Goal: Information Seeking & Learning: Understand process/instructions

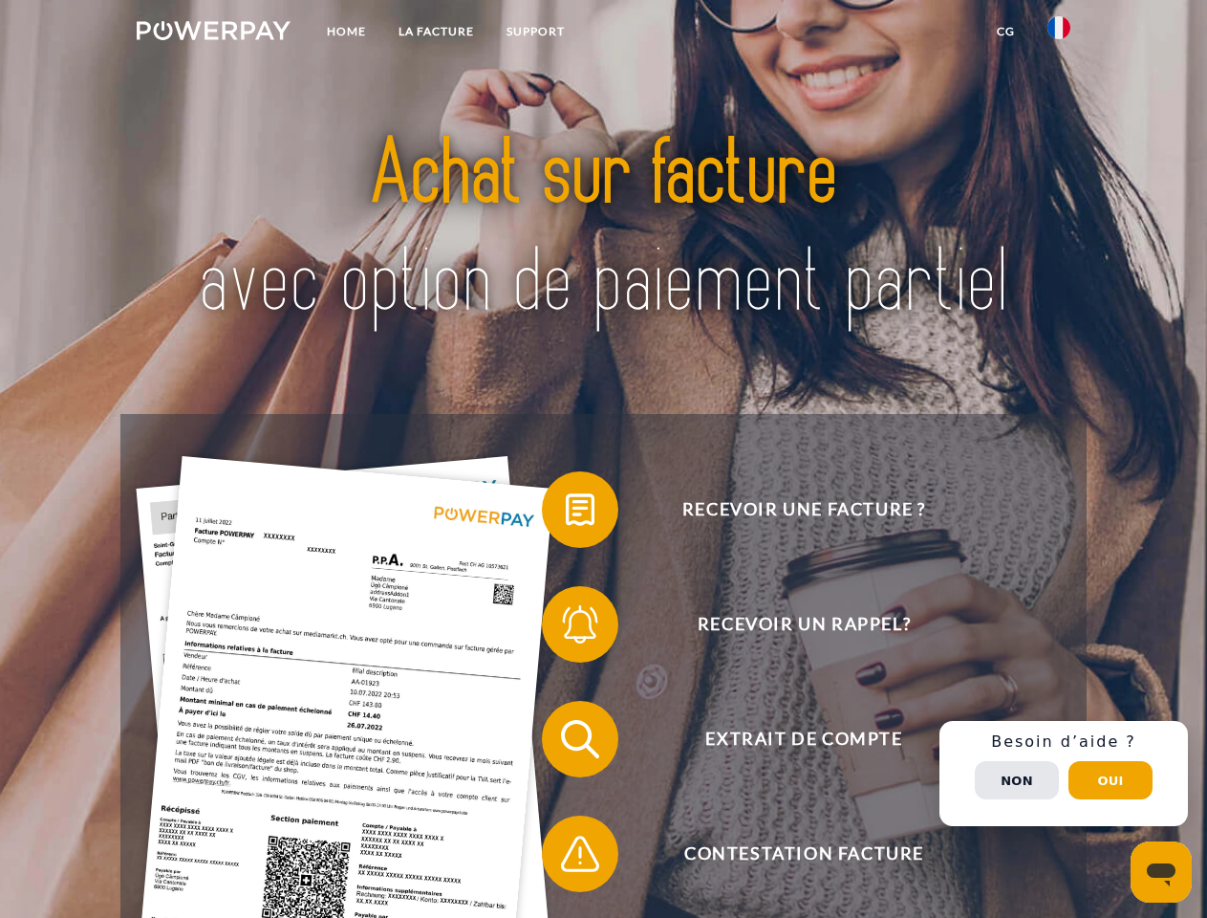
click at [213, 33] on img at bounding box center [214, 30] width 154 height 19
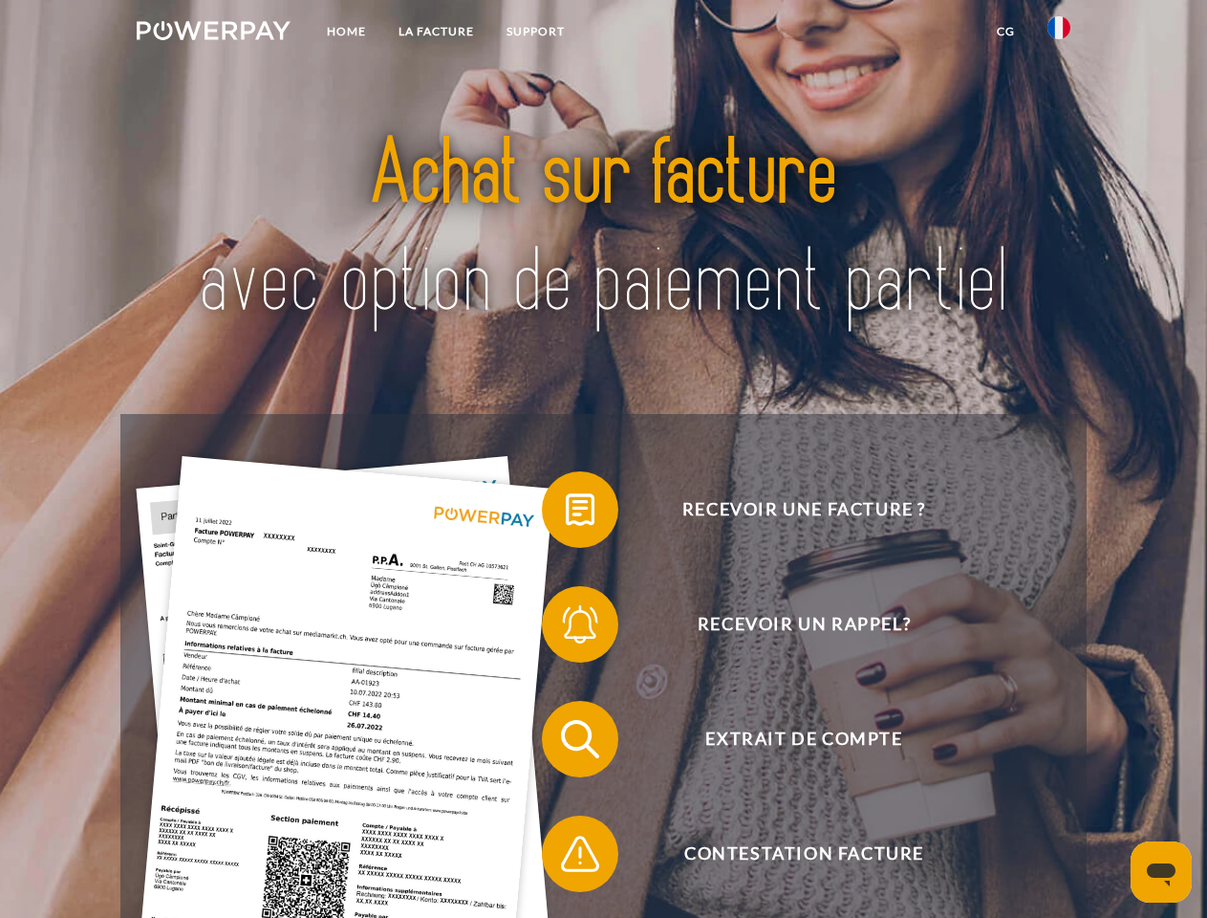
click at [1059, 33] on img at bounding box center [1059, 27] width 23 height 23
click at [1006, 32] on link "CG" at bounding box center [1006, 31] width 51 height 34
click at [566, 513] on span at bounding box center [552, 510] width 96 height 96
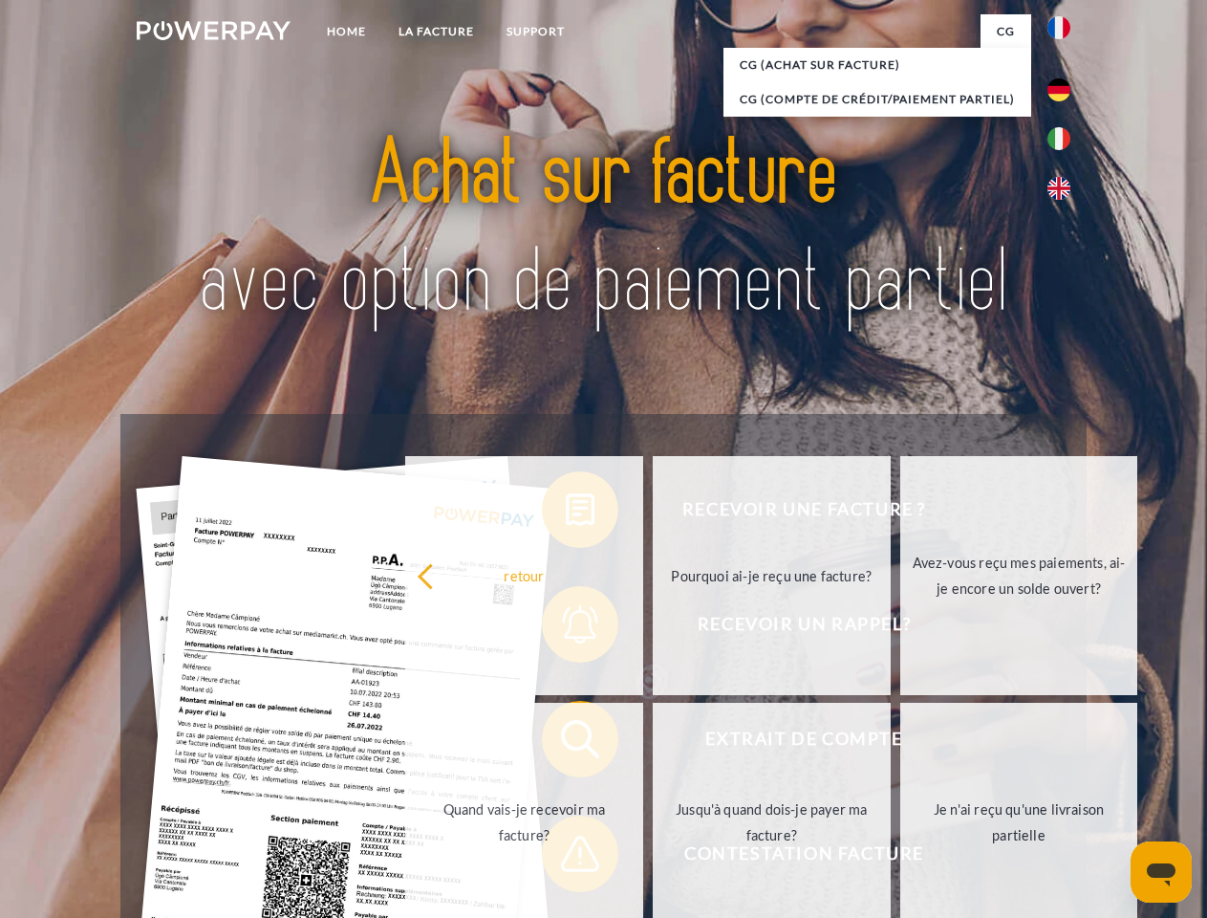
click at [566, 628] on div "Recevoir une facture ? Recevoir un rappel? Extrait de compte retour" at bounding box center [603, 796] width 966 height 765
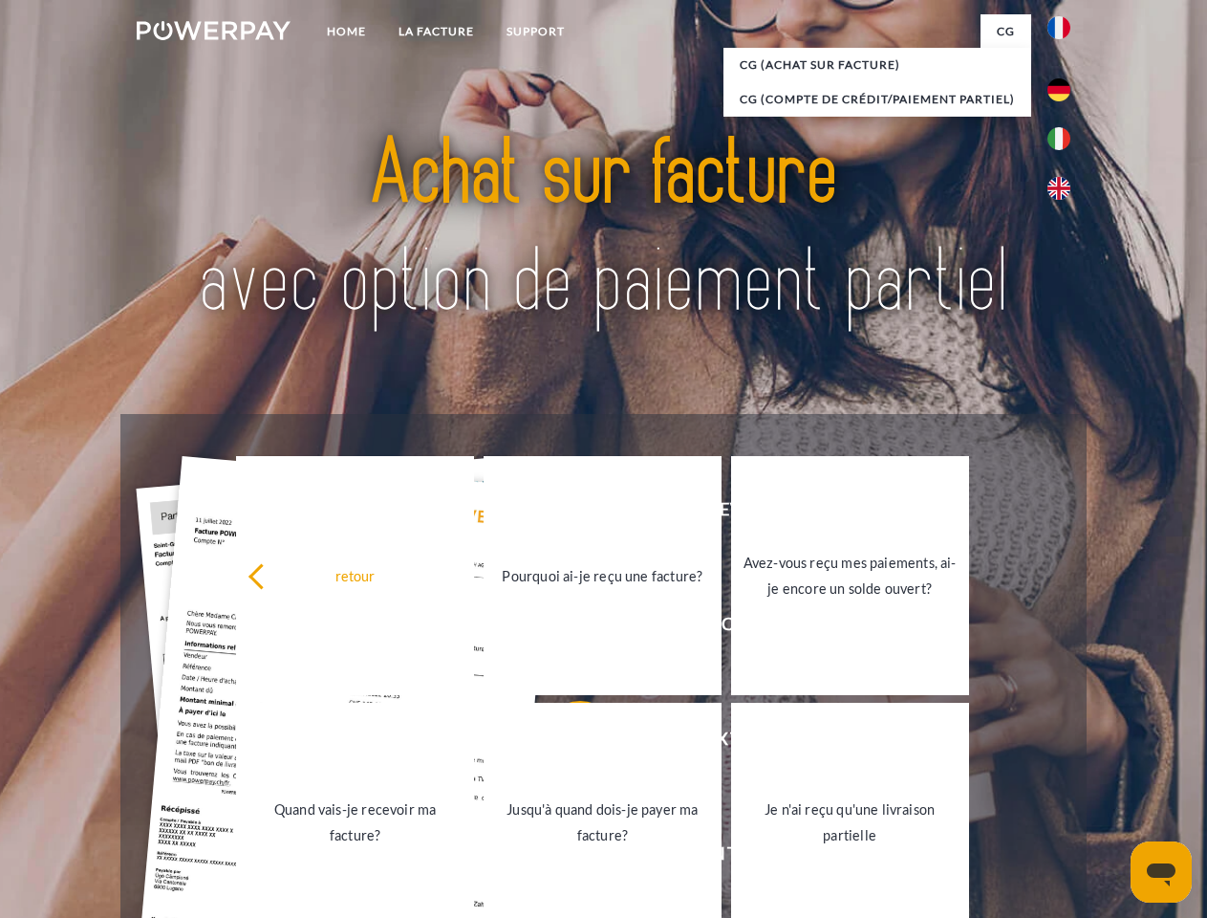
click at [566, 743] on link "Jusqu'à quand dois-je payer ma facture?" at bounding box center [603, 822] width 238 height 239
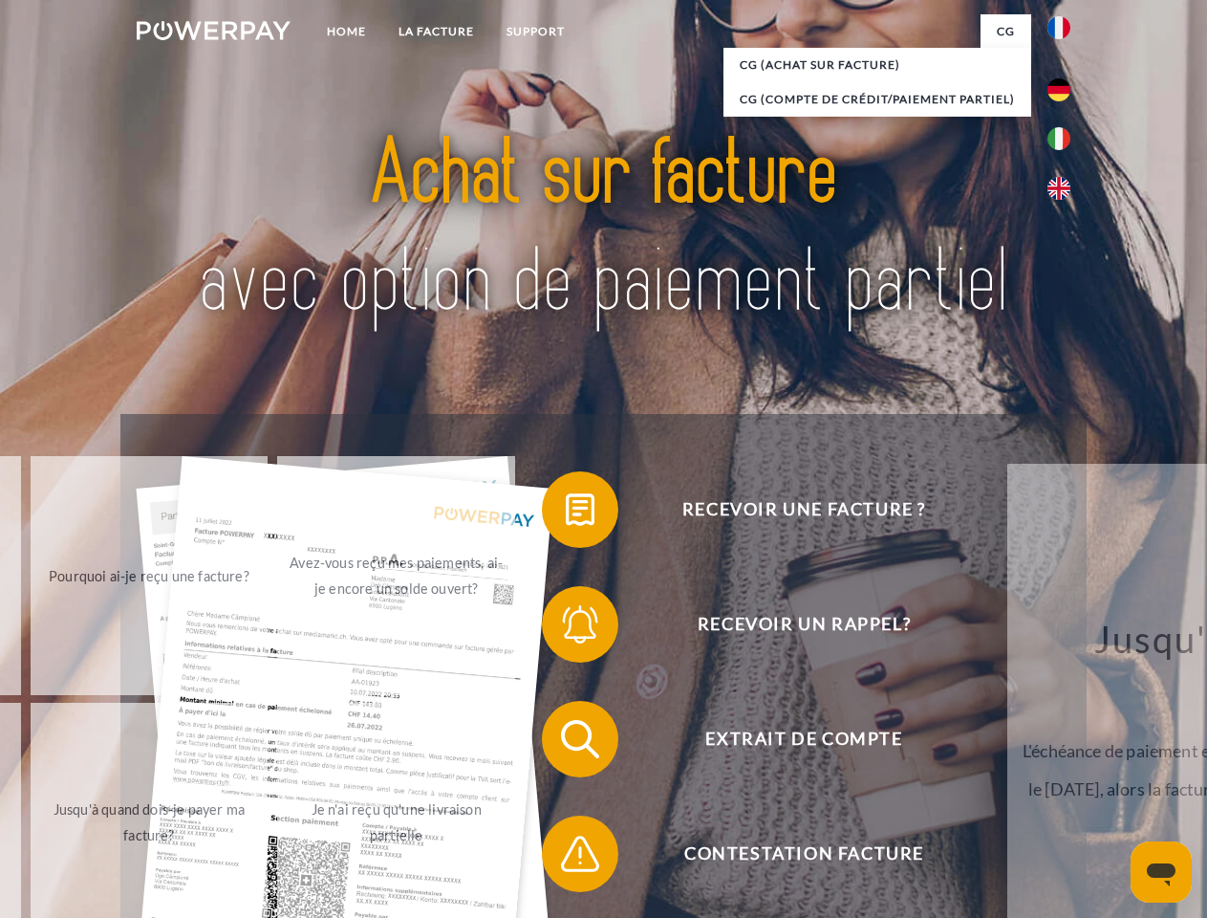
click at [566, 858] on div "Recevoir une facture ? Recevoir un rappel? Extrait de compte retour" at bounding box center [603, 796] width 966 height 765
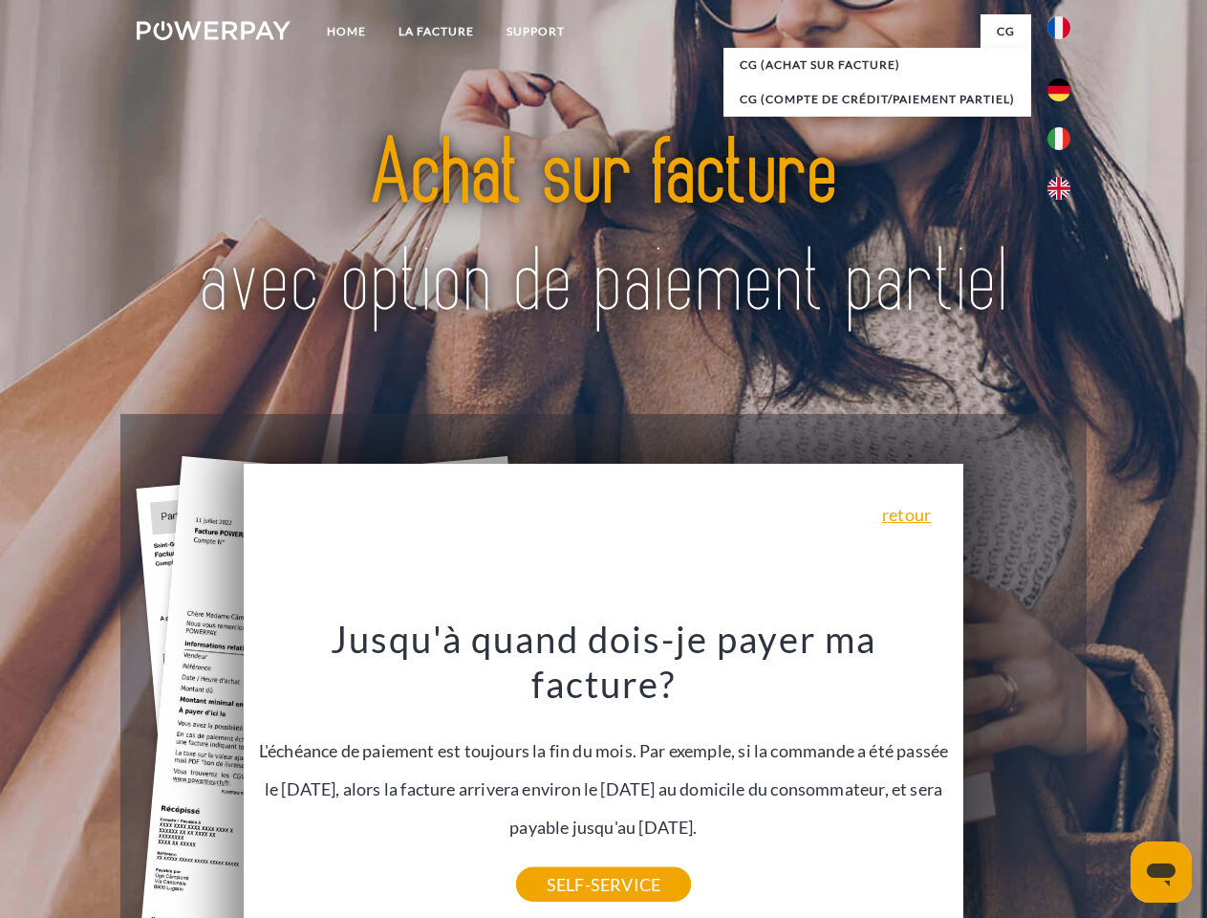
click at [1064, 773] on div "Recevoir une facture ? Recevoir un rappel? Extrait de compte retour" at bounding box center [603, 796] width 966 height 765
click at [1017, 777] on span "Extrait de compte" at bounding box center [804, 739] width 468 height 76
click at [1111, 780] on header "Home LA FACTURE Support" at bounding box center [603, 660] width 1207 height 1320
